Goal: Obtain resource: Obtain resource

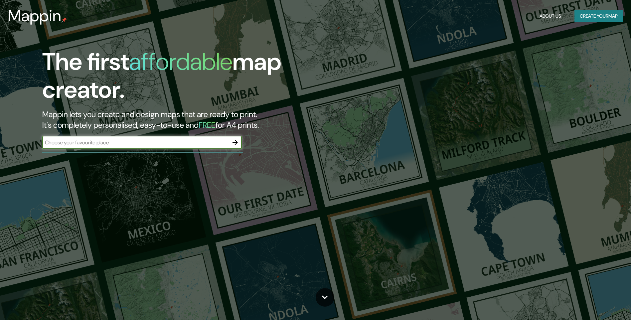
click at [207, 140] on input "text" at bounding box center [135, 143] width 186 height 8
type input "texcoco"
click at [236, 142] on icon "button" at bounding box center [235, 142] width 5 height 5
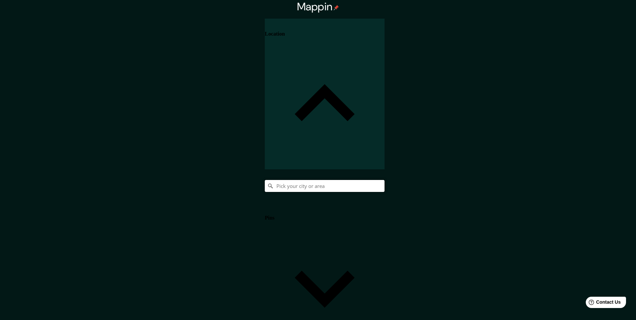
click at [385, 180] on input "Pick your city or area" at bounding box center [325, 186] width 120 height 12
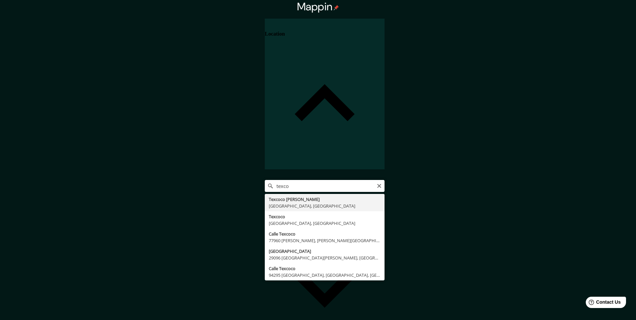
type input "Texcoco [PERSON_NAME][GEOGRAPHIC_DATA], [GEOGRAPHIC_DATA], [GEOGRAPHIC_DATA]"
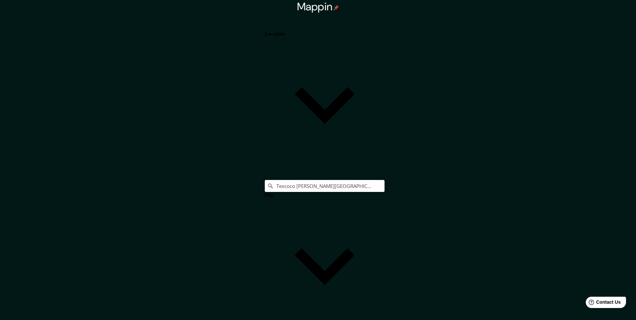
click at [275, 192] on h4 "Pins" at bounding box center [270, 195] width 10 height 6
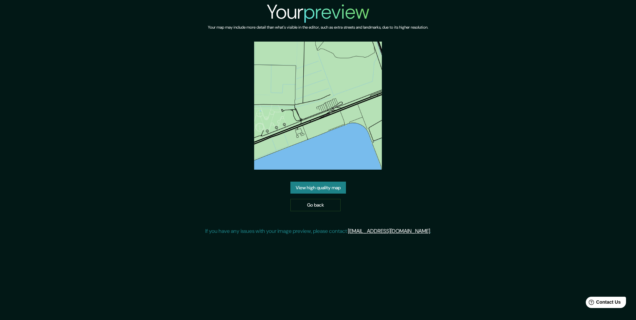
click at [320, 187] on link "View high quality map" at bounding box center [319, 188] width 56 height 12
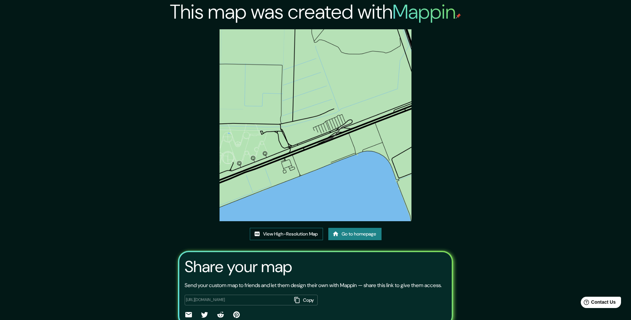
click at [312, 233] on link "View High-Resolution Map" at bounding box center [286, 234] width 73 height 12
click at [352, 232] on link "Go to homepage" at bounding box center [354, 234] width 53 height 12
click at [292, 69] on img at bounding box center [316, 125] width 192 height 192
